Goal: Transaction & Acquisition: Obtain resource

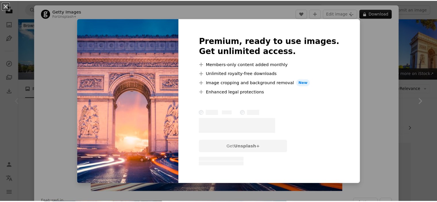
scroll to position [58, 0]
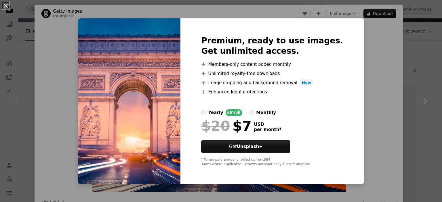
click at [386, 99] on div "An X shape Premium, ready to use images. Get unlimited access. A plus sign Memb…" at bounding box center [221, 101] width 442 height 202
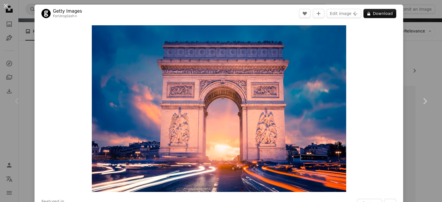
click at [429, 55] on div "An X shape Chevron left Chevron right Getty Images For Unsplash+ A heart A plus…" at bounding box center [221, 101] width 442 height 202
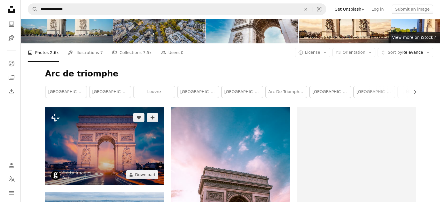
scroll to position [29, 0]
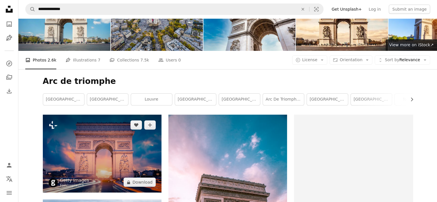
click at [135, 115] on img at bounding box center [102, 154] width 119 height 78
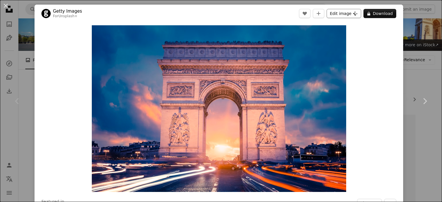
click at [333, 15] on button "Edit image Plus sign for Unsplash+" at bounding box center [343, 13] width 35 height 9
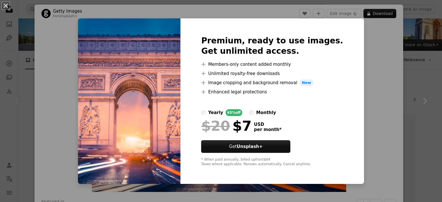
click at [357, 93] on div "An X shape Premium, ready to use images. Get unlimited access. A plus sign Memb…" at bounding box center [221, 101] width 442 height 202
